Goal: Information Seeking & Learning: Learn about a topic

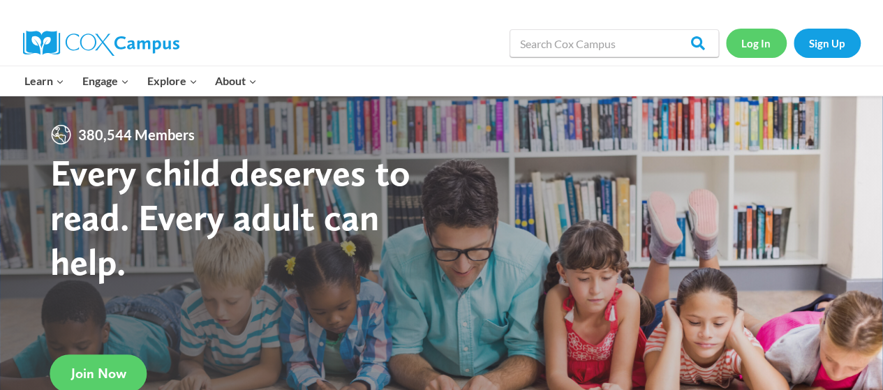
click at [751, 42] on link "Log In" at bounding box center [756, 43] width 61 height 29
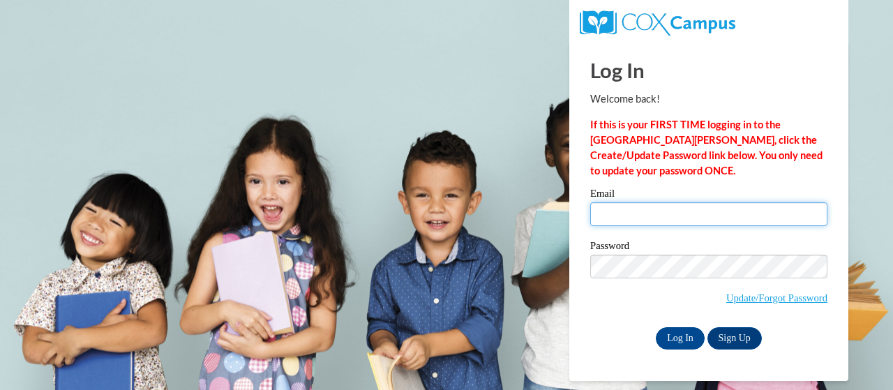
click at [628, 221] on input "Email" at bounding box center [708, 214] width 237 height 24
type input "Hamilton.latonya@muscogee.k12.ga.us"
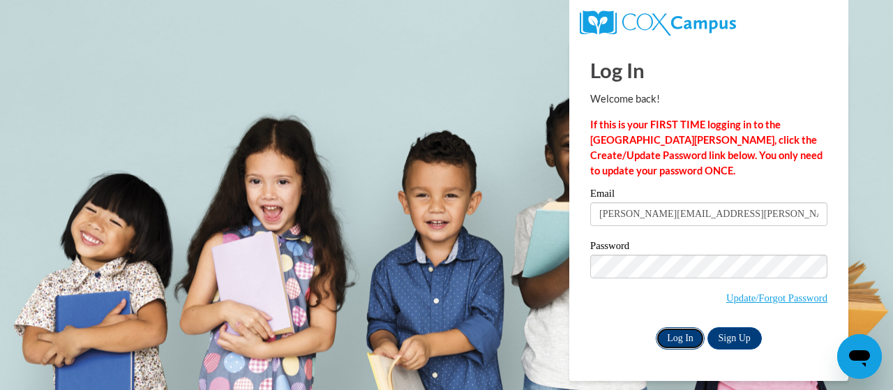
click at [674, 338] on input "Log In" at bounding box center [680, 338] width 49 height 22
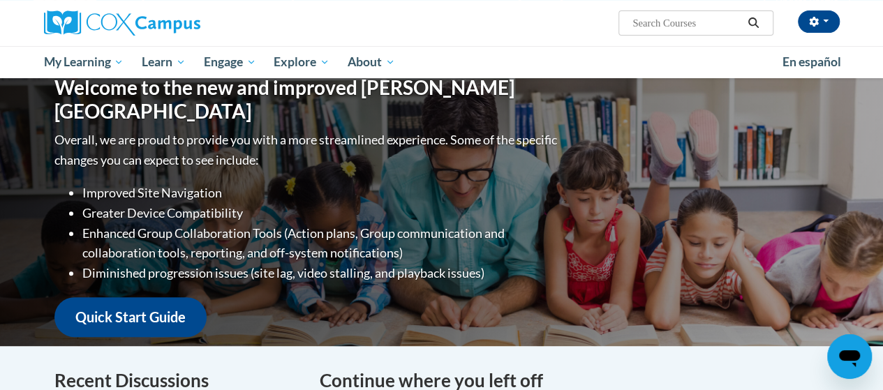
scroll to position [140, 0]
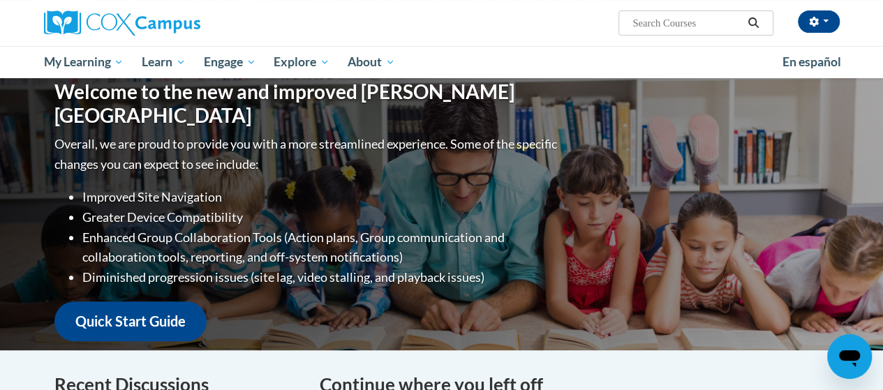
click at [680, 24] on input "Search..." at bounding box center [687, 23] width 112 height 17
type input "introduction to science of reading"
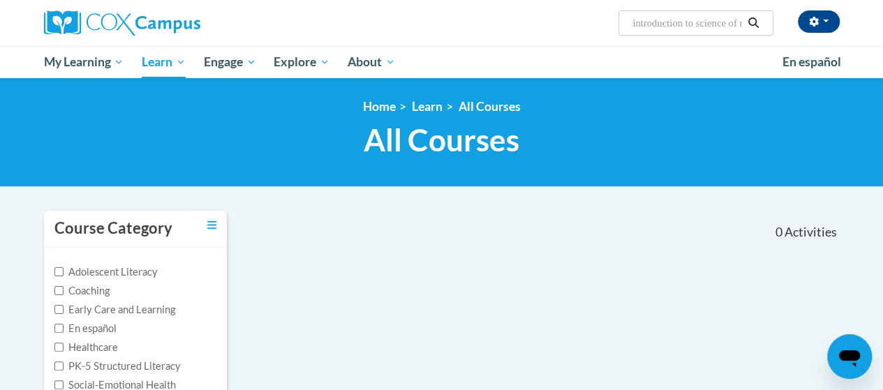
click at [698, 28] on input "introduction to science of reading" at bounding box center [687, 23] width 112 height 17
type input "structured literacy"
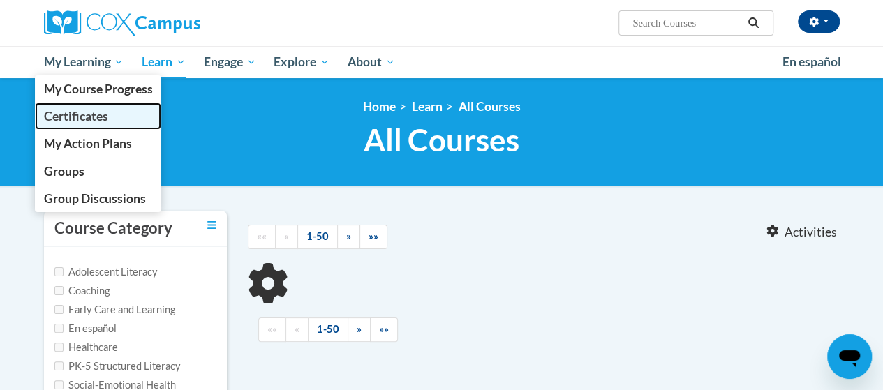
click at [96, 112] on span "Certificates" at bounding box center [75, 116] width 64 height 15
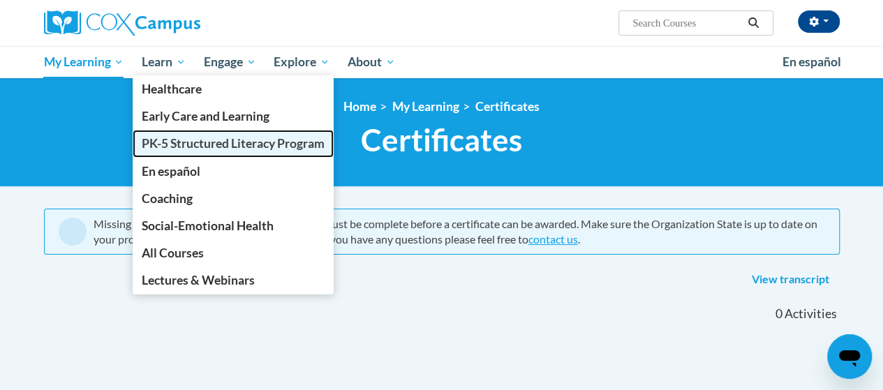
click at [198, 139] on span "PK-5 Structured Literacy Program" at bounding box center [233, 143] width 183 height 15
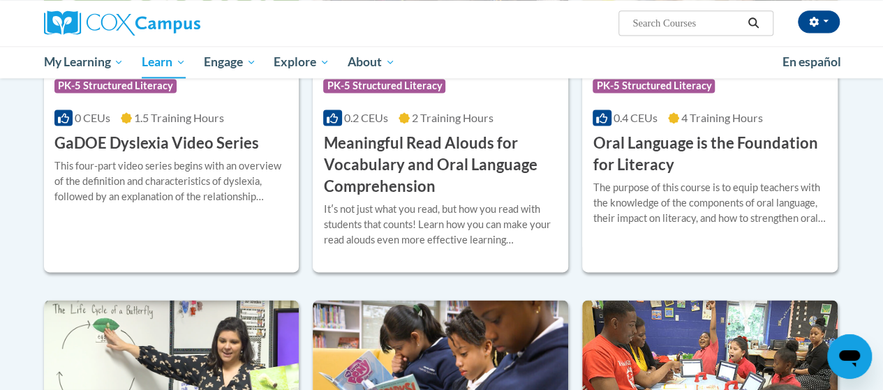
scroll to position [907, 0]
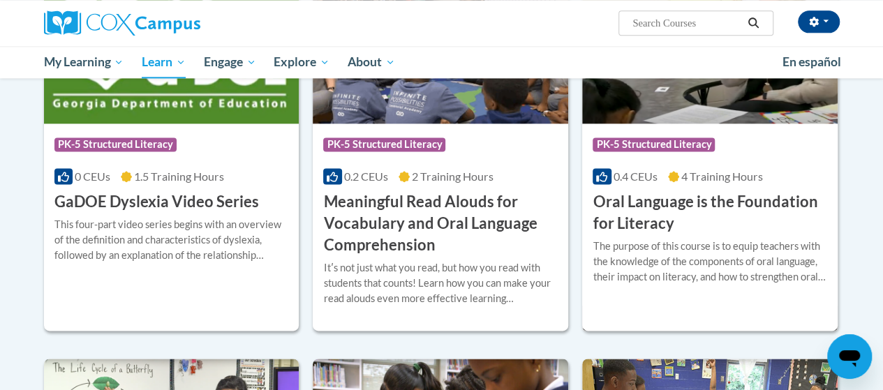
click at [687, 216] on h3 "Oral Language is the Foundation for Literacy" at bounding box center [709, 212] width 234 height 43
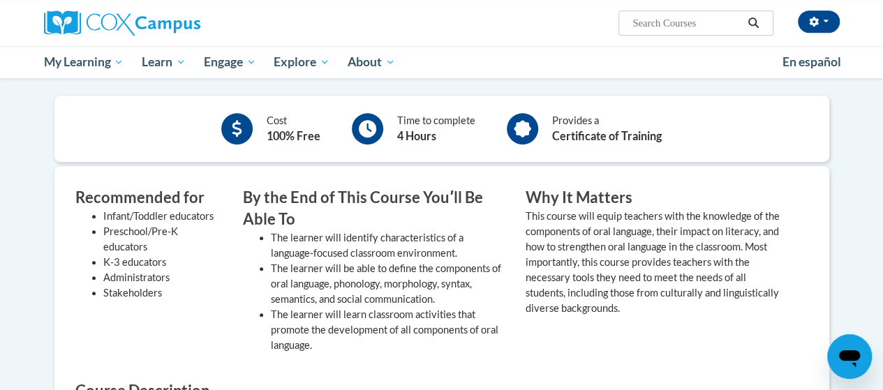
scroll to position [349, 0]
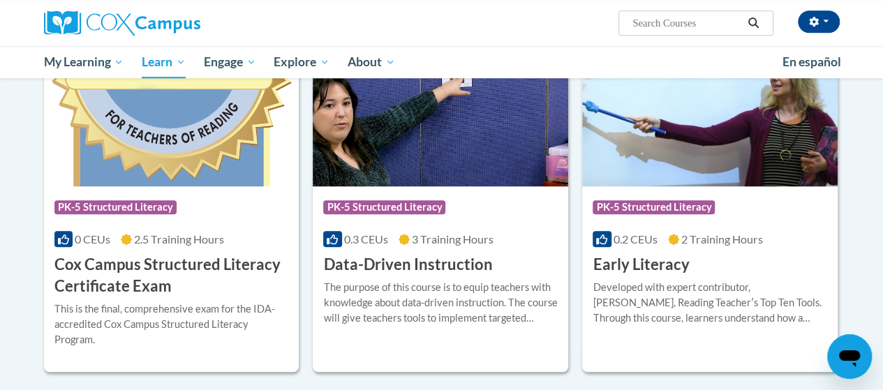
scroll to position [558, 0]
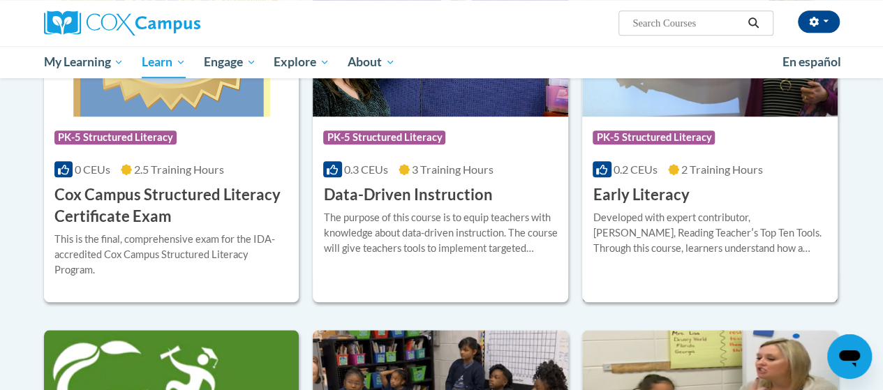
click at [710, 232] on div "Developed with expert contributor, Dr. Deborah Glaser, Reading Teacherʹs Top Te…" at bounding box center [709, 233] width 234 height 46
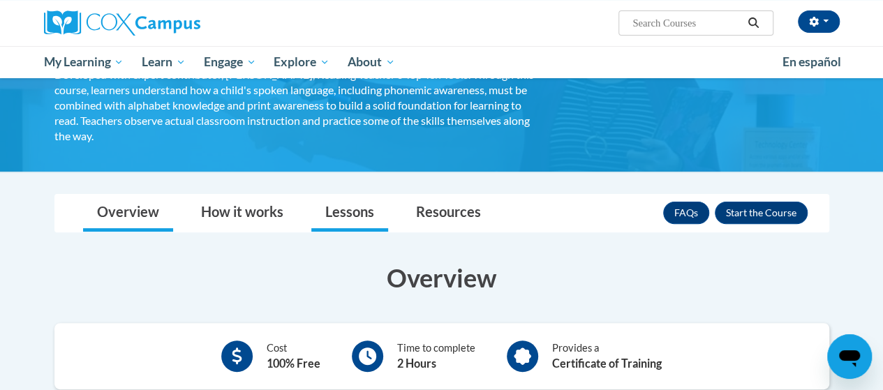
scroll to position [119, 0]
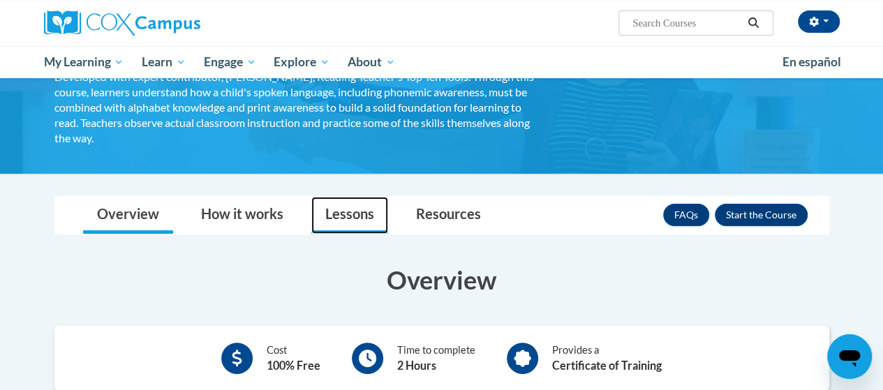
click at [363, 218] on link "Lessons" at bounding box center [349, 215] width 77 height 37
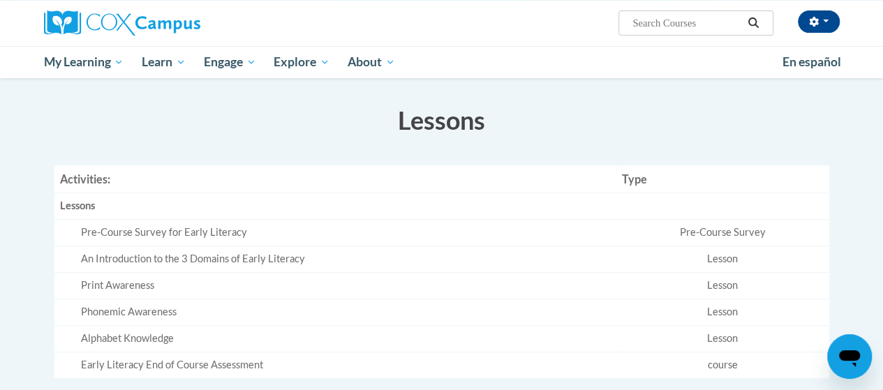
scroll to position [195, 0]
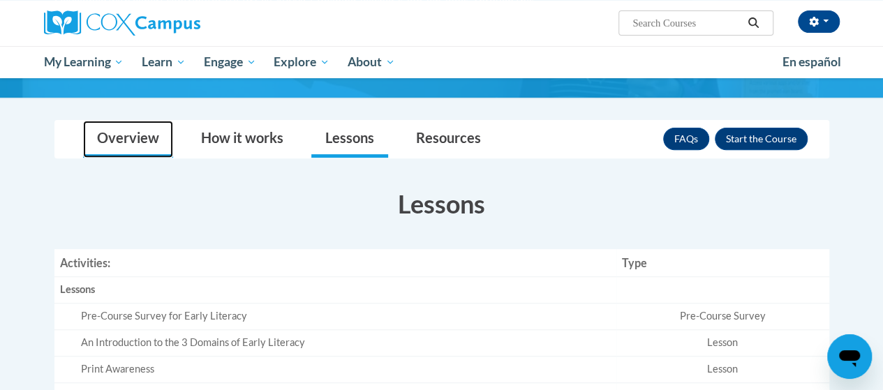
click at [144, 142] on link "Overview" at bounding box center [128, 139] width 90 height 37
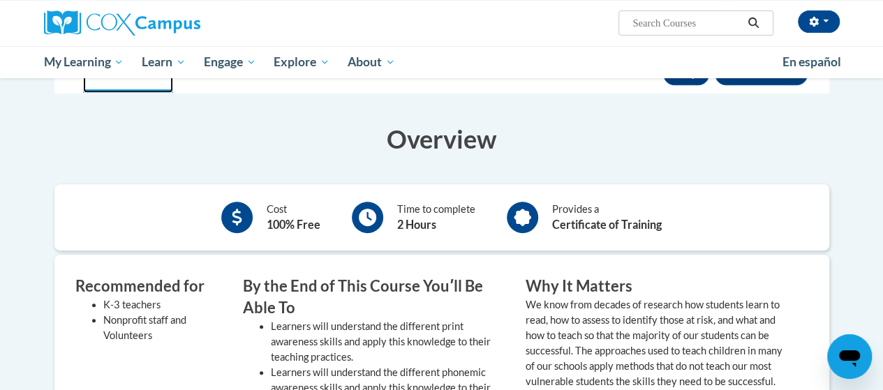
scroll to position [125, 0]
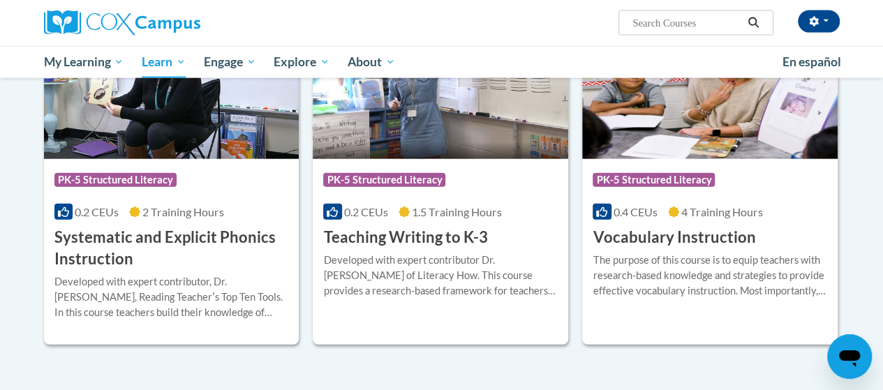
scroll to position [1605, 0]
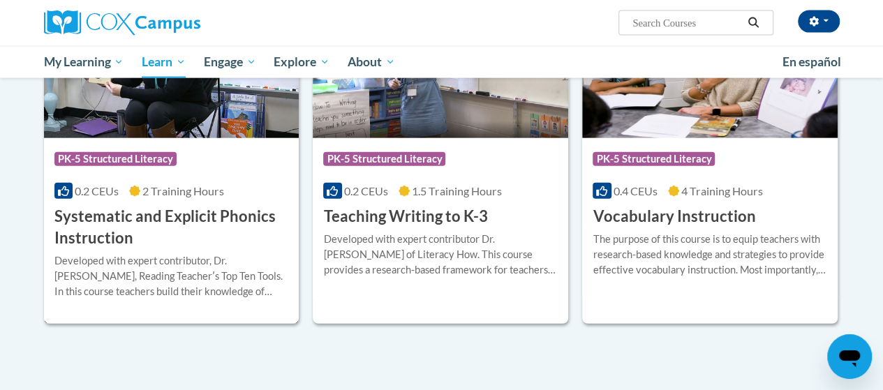
click at [175, 218] on h3 "Systematic and Explicit Phonics Instruction" at bounding box center [171, 227] width 234 height 43
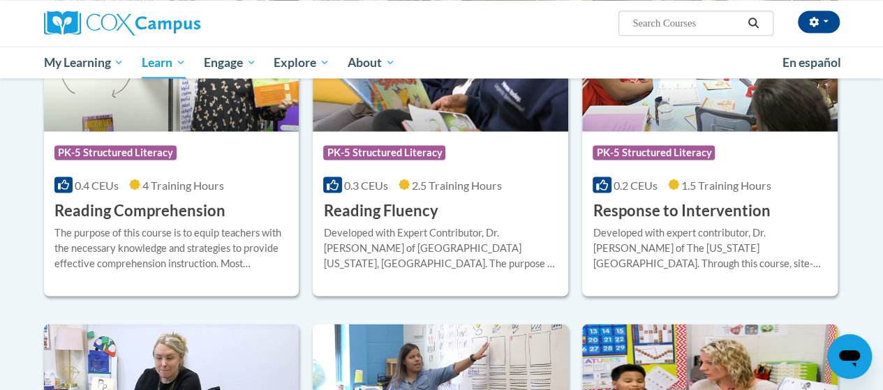
scroll to position [1283, 0]
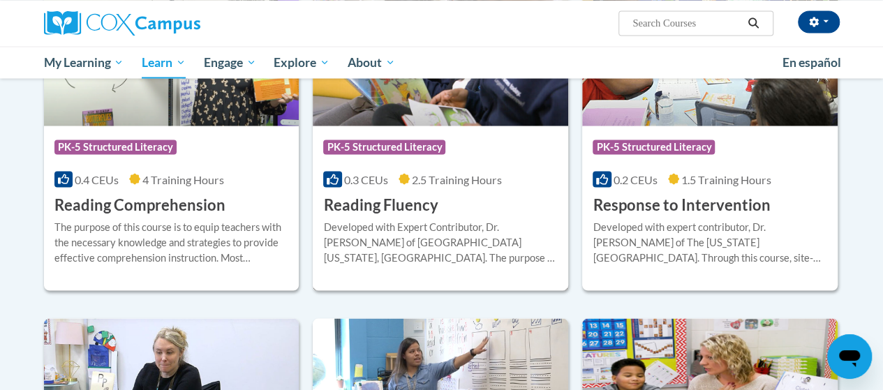
click at [472, 219] on div "Developed with Expert Contributor, Dr. [PERSON_NAME] of [GEOGRAPHIC_DATA][US_ST…" at bounding box center [440, 242] width 234 height 46
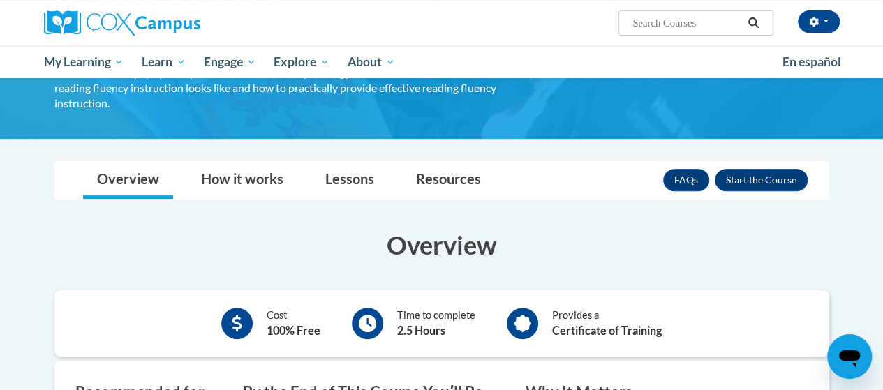
scroll to position [140, 0]
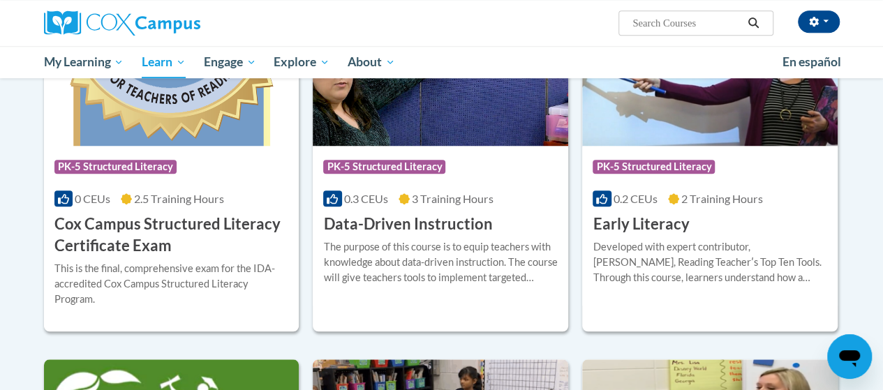
scroll to position [515, 0]
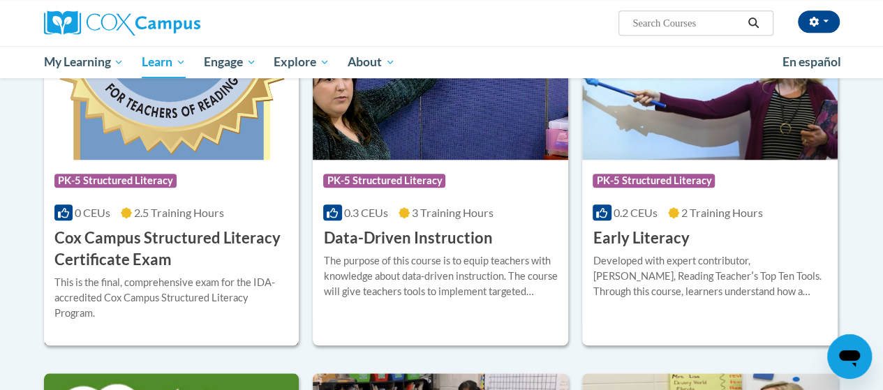
click at [214, 246] on h3 "Cox Campus Structured Literacy Certificate Exam" at bounding box center [171, 248] width 234 height 43
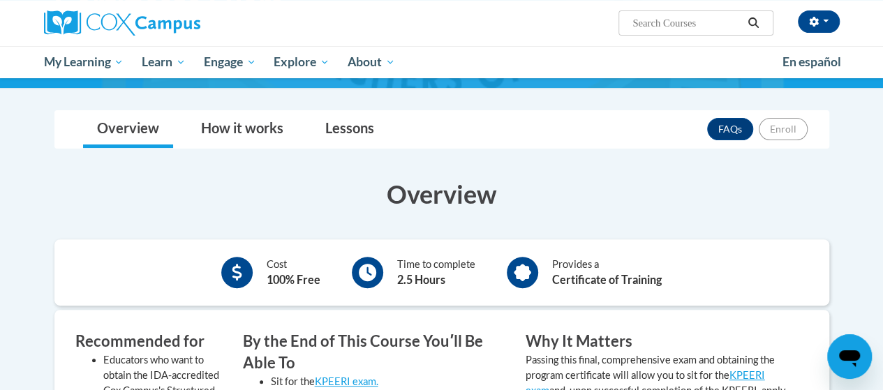
scroll to position [209, 0]
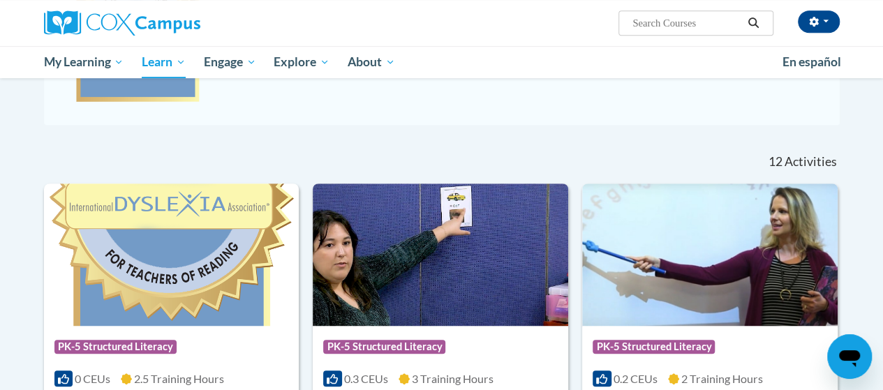
scroll to position [445, 0]
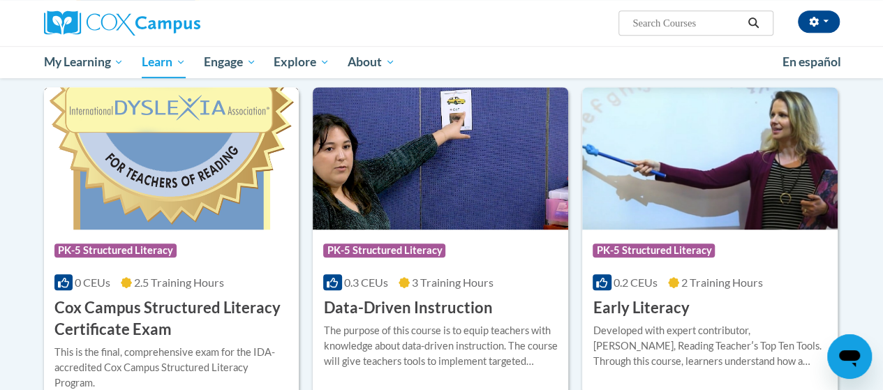
click at [197, 193] on img at bounding box center [171, 158] width 255 height 142
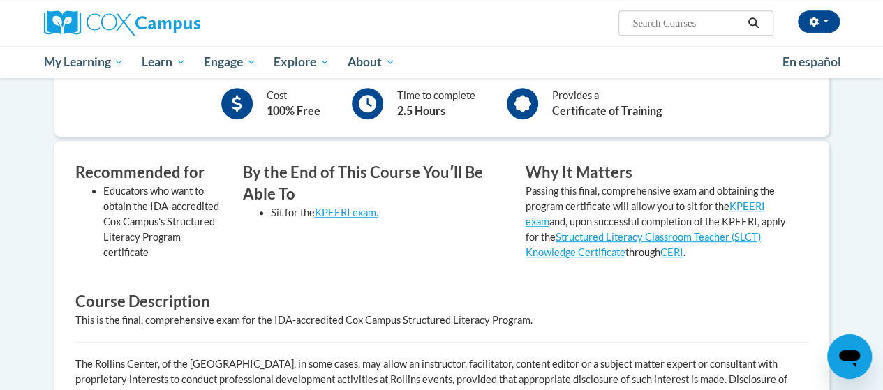
scroll to position [419, 0]
